Goal: Navigation & Orientation: Find specific page/section

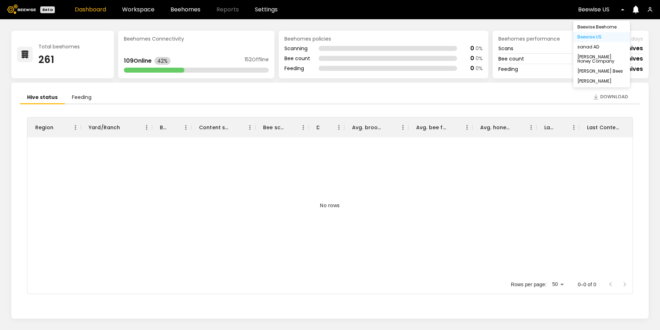
click at [597, 14] on div "Beewise US" at bounding box center [598, 9] width 51 height 16
click at [594, 28] on div "Beewise Beehome" at bounding box center [601, 27] width 57 height 10
click at [590, 12] on div at bounding box center [593, 9] width 51 height 6
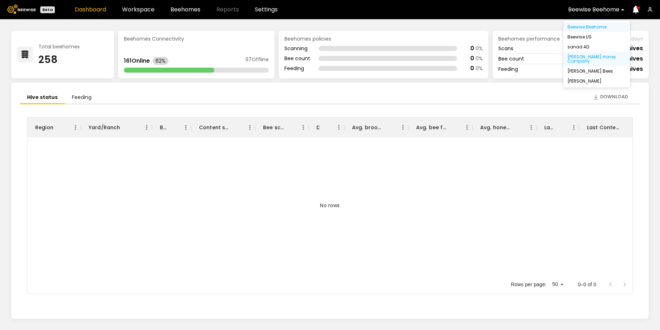
click at [583, 56] on div "[PERSON_NAME] Honey Company" at bounding box center [596, 59] width 67 height 14
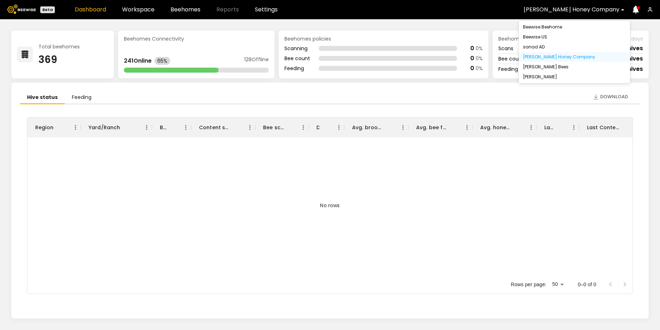
click at [580, 11] on div at bounding box center [571, 9] width 96 height 6
click at [571, 67] on div "[PERSON_NAME] Bees" at bounding box center [573, 67] width 111 height 10
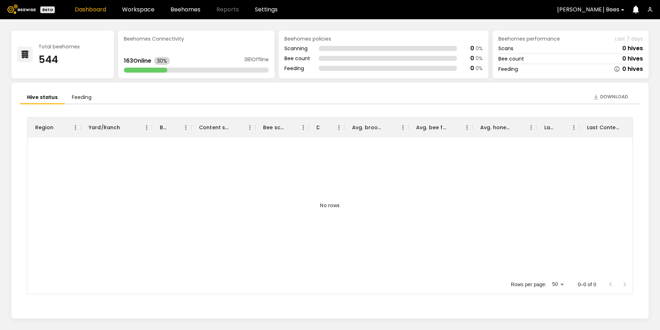
click at [577, 14] on div "[PERSON_NAME] Bees" at bounding box center [588, 9] width 72 height 16
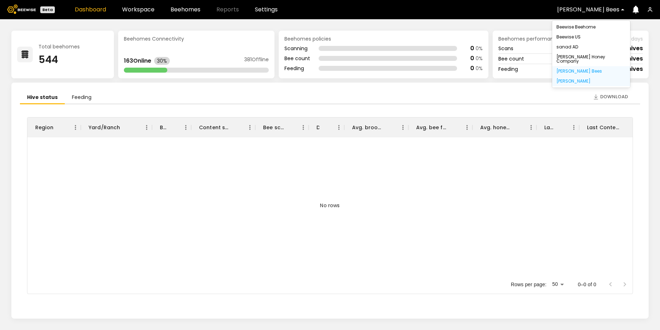
click at [573, 77] on div "[PERSON_NAME]" at bounding box center [591, 81] width 78 height 10
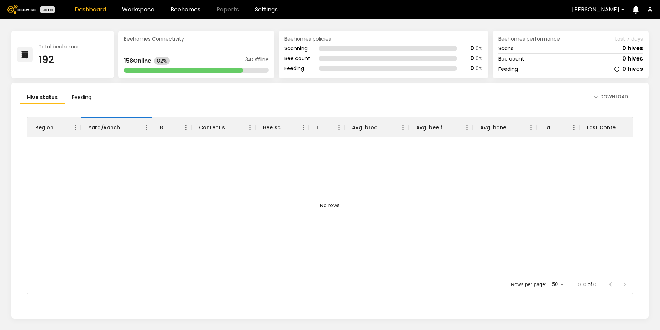
click at [148, 130] on icon "Yard/Ranch" at bounding box center [152, 127] width 9 height 9
click at [146, 129] on icon "Menu" at bounding box center [146, 127] width 1 height 5
click at [111, 172] on span "Filter" at bounding box center [114, 173] width 64 height 9
select select "*********"
click at [111, 172] on div "No rows" at bounding box center [329, 205] width 605 height 136
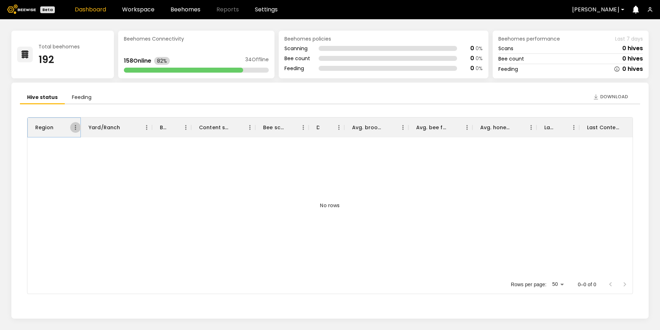
click at [75, 130] on icon "Menu" at bounding box center [75, 127] width 1 height 5
click at [88, 172] on div at bounding box center [82, 173] width 13 height 7
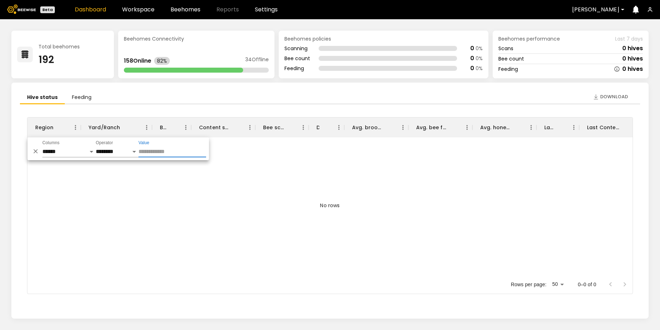
click at [158, 199] on div "No rows" at bounding box center [329, 205] width 605 height 136
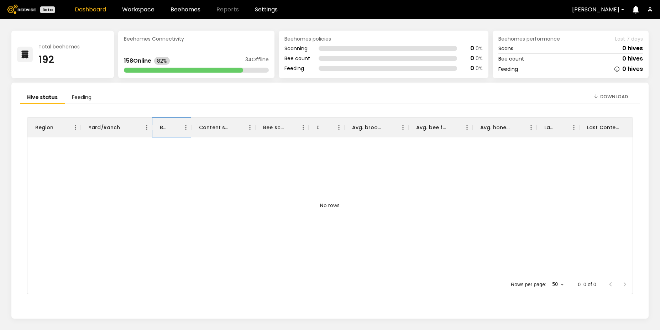
click at [187, 127] on icon "BH ID" at bounding box center [191, 127] width 9 height 9
click at [183, 127] on icon "Menu" at bounding box center [185, 127] width 7 height 7
click at [158, 175] on span "Filter" at bounding box center [153, 173] width 64 height 9
select select "**"
click at [197, 191] on div "No rows" at bounding box center [329, 205] width 605 height 136
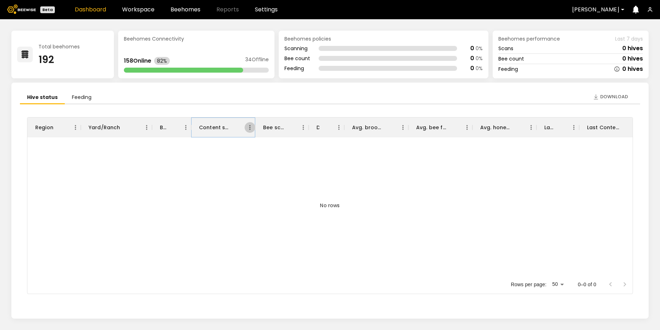
click at [250, 128] on icon "Menu" at bounding box center [249, 127] width 7 height 7
click at [229, 175] on span "Filter" at bounding box center [217, 173] width 64 height 9
select select "**********"
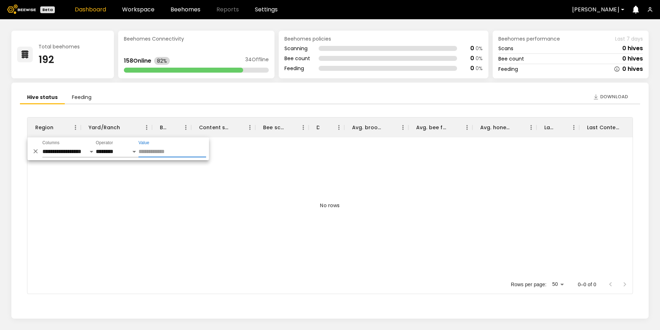
click at [229, 175] on div "No rows" at bounding box center [329, 205] width 605 height 136
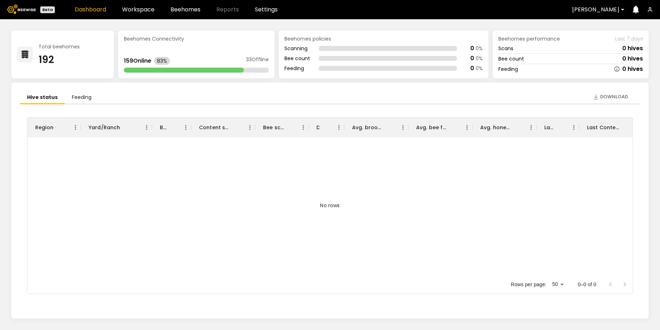
click at [650, 10] on icon "button" at bounding box center [650, 10] width 6 height 6
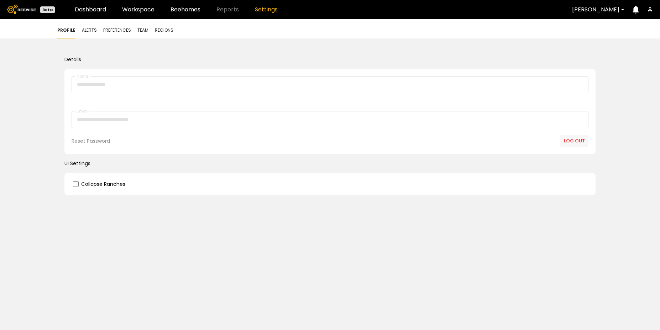
click at [573, 138] on button "Log out" at bounding box center [574, 140] width 28 height 11
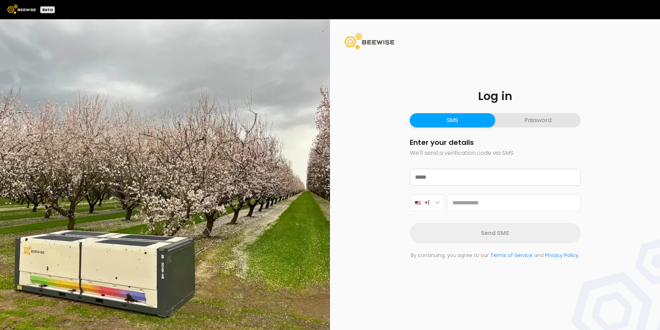
click at [532, 123] on button "Password" at bounding box center [537, 120] width 85 height 14
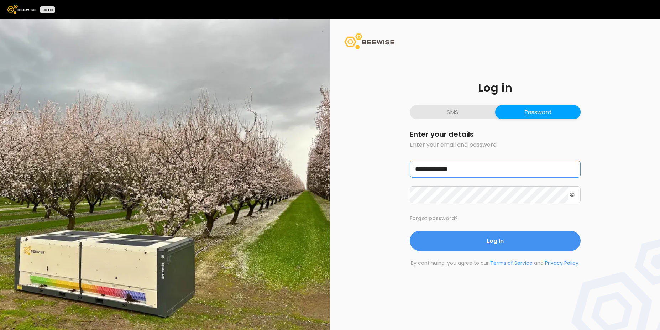
click at [480, 170] on input "**********" at bounding box center [495, 169] width 170 height 16
type input "**********"
click at [410, 231] on button "Log In" at bounding box center [495, 241] width 171 height 20
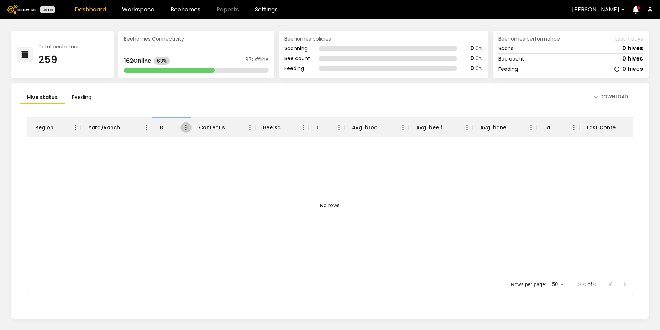
click at [183, 129] on icon "Menu" at bounding box center [185, 127] width 7 height 7
click at [154, 178] on li "Filter" at bounding box center [147, 173] width 88 height 13
select select "**"
click at [251, 128] on icon "Content scan hives" at bounding box center [255, 127] width 9 height 9
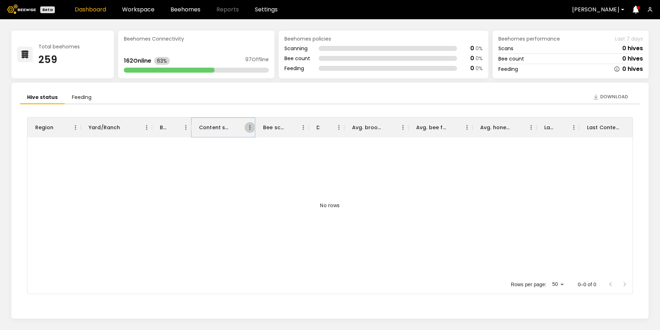
click at [247, 128] on icon "Menu" at bounding box center [249, 127] width 7 height 7
click at [211, 170] on span "Filter" at bounding box center [217, 173] width 64 height 9
select select "**********"
click at [257, 9] on link "Settings" at bounding box center [266, 10] width 23 height 6
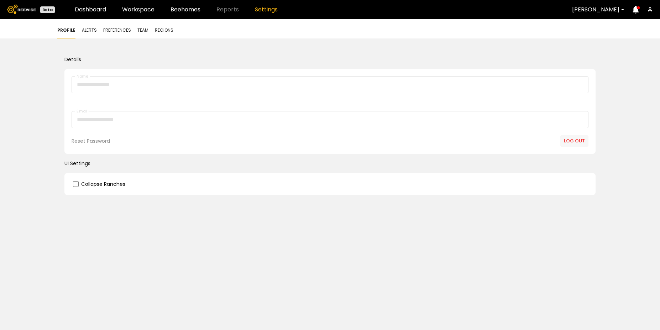
click at [139, 31] on span "Team" at bounding box center [142, 30] width 11 height 6
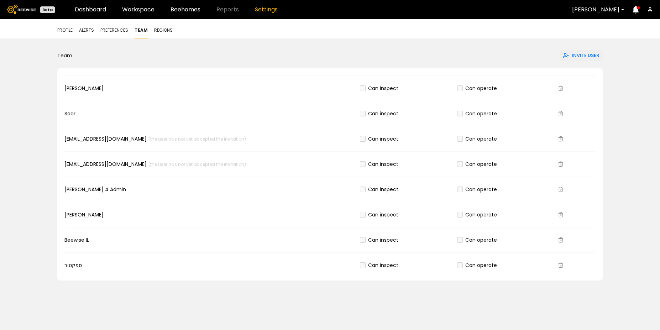
click at [576, 54] on span "Invite User" at bounding box center [584, 55] width 27 height 7
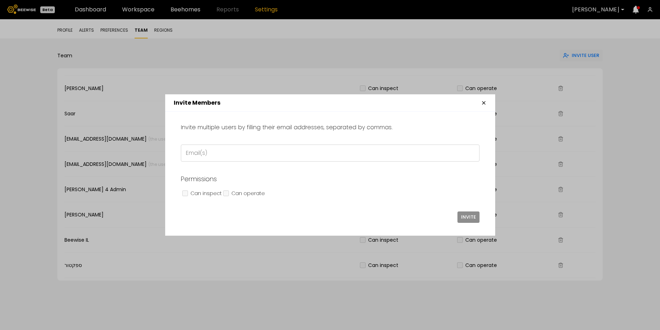
click at [483, 101] on icon "button" at bounding box center [484, 103] width 6 height 6
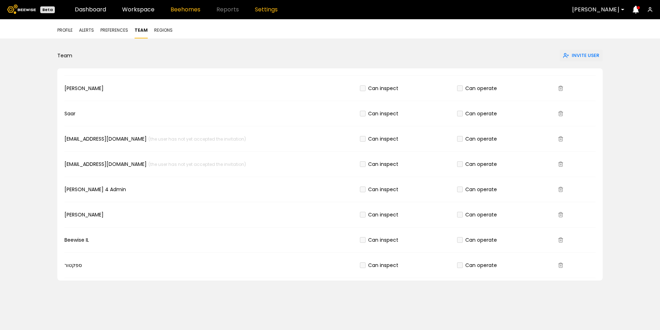
click at [179, 11] on link "Beehomes" at bounding box center [185, 10] width 30 height 6
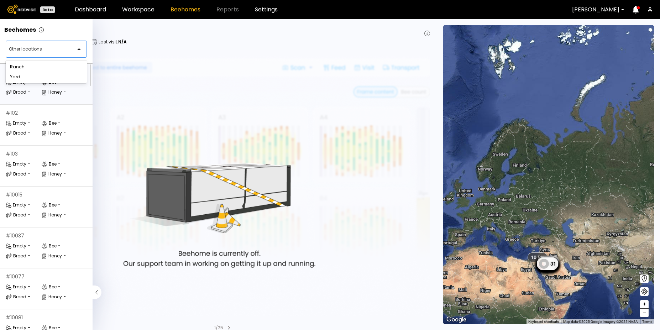
click at [39, 49] on div at bounding box center [43, 49] width 69 height 6
click at [29, 79] on div "Yard" at bounding box center [46, 77] width 81 height 10
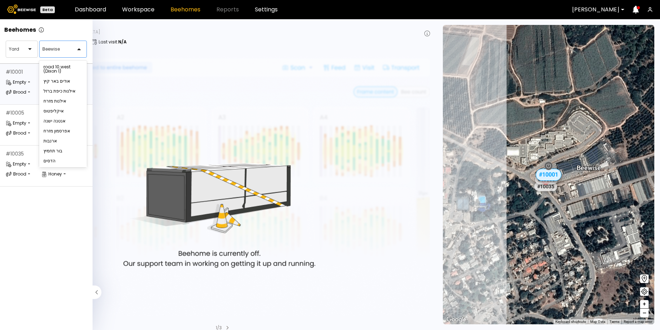
click at [49, 49] on div at bounding box center [60, 49] width 36 height 6
